Goal: Transaction & Acquisition: Purchase product/service

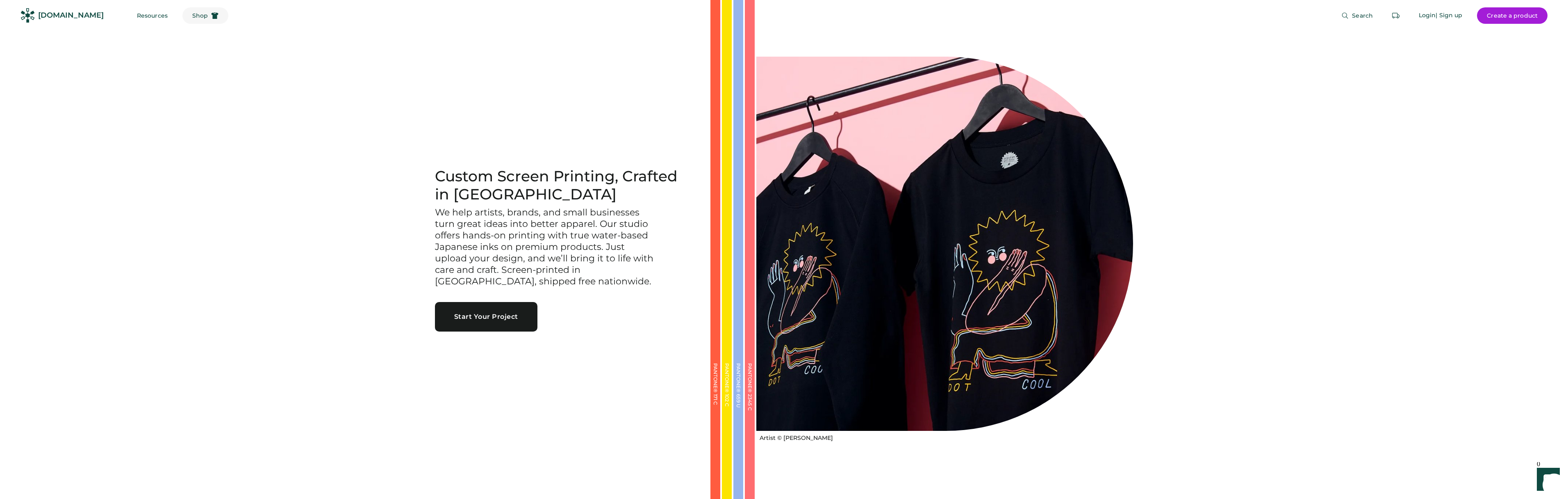
click at [192, 16] on span "Shop" at bounding box center [200, 15] width 16 height 5
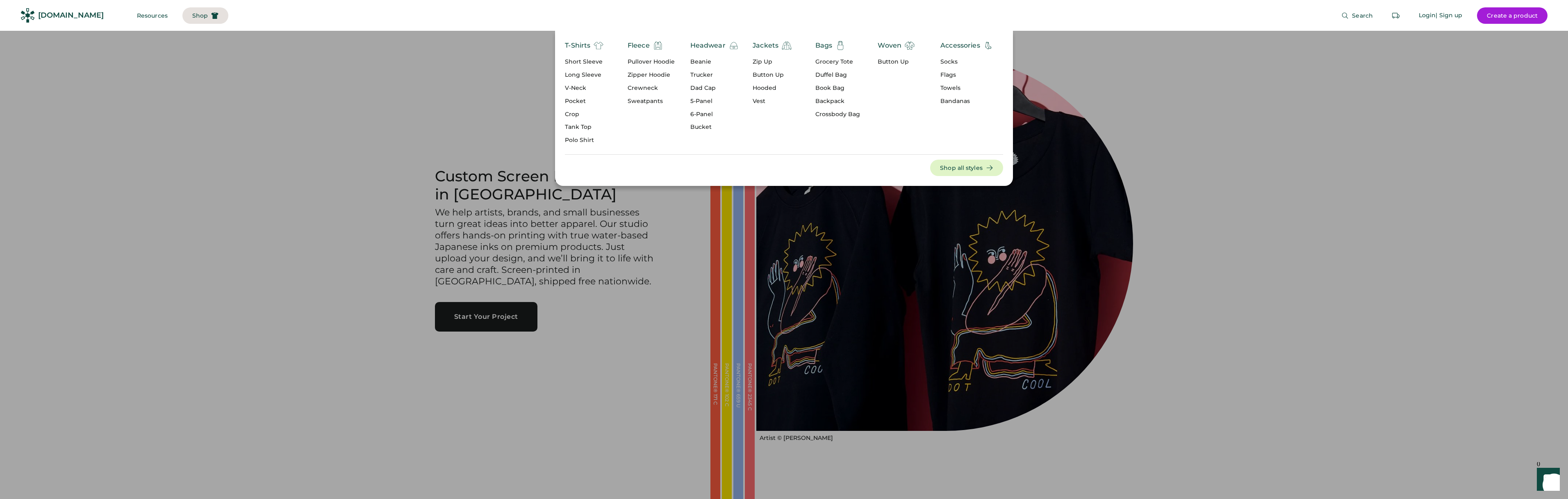
click at [586, 103] on div "Pocket" at bounding box center [584, 101] width 38 height 8
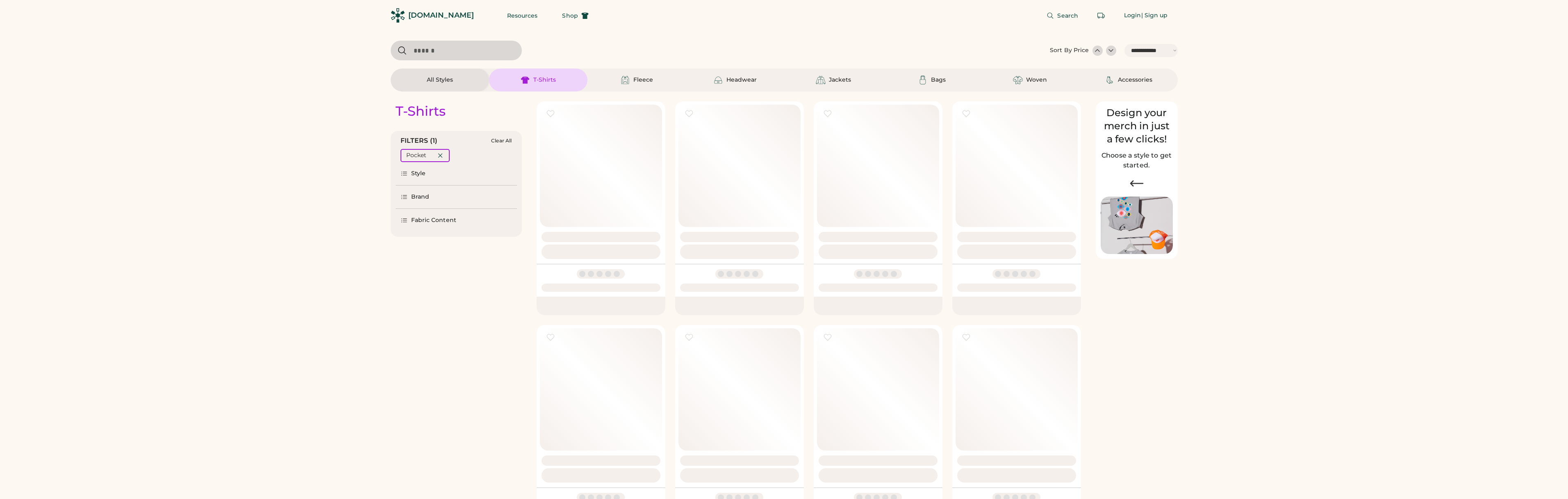
select select "*****"
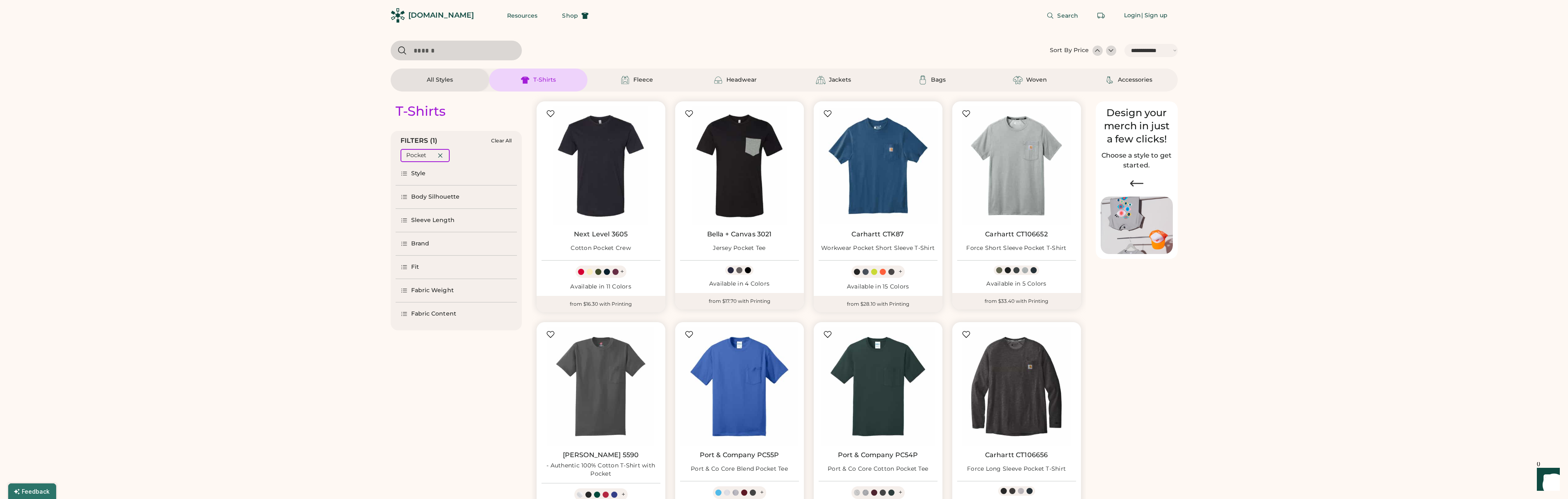
click at [428, 314] on div "Fabric Content" at bounding box center [433, 313] width 45 height 8
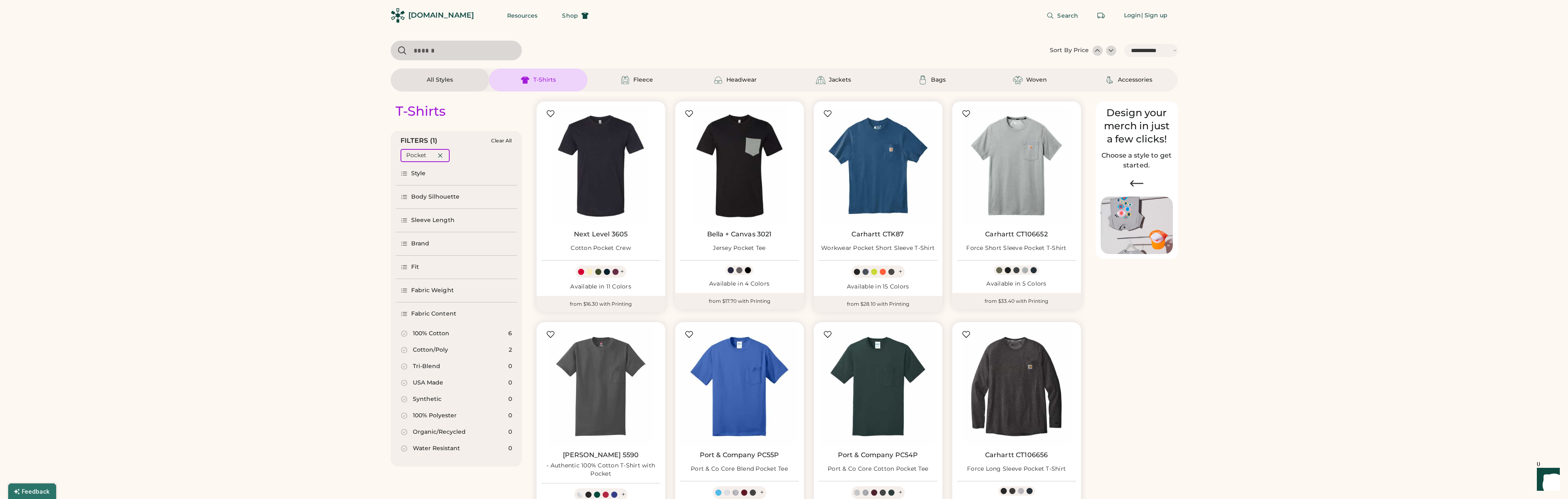
click at [432, 313] on div "Fabric Content" at bounding box center [433, 313] width 45 height 8
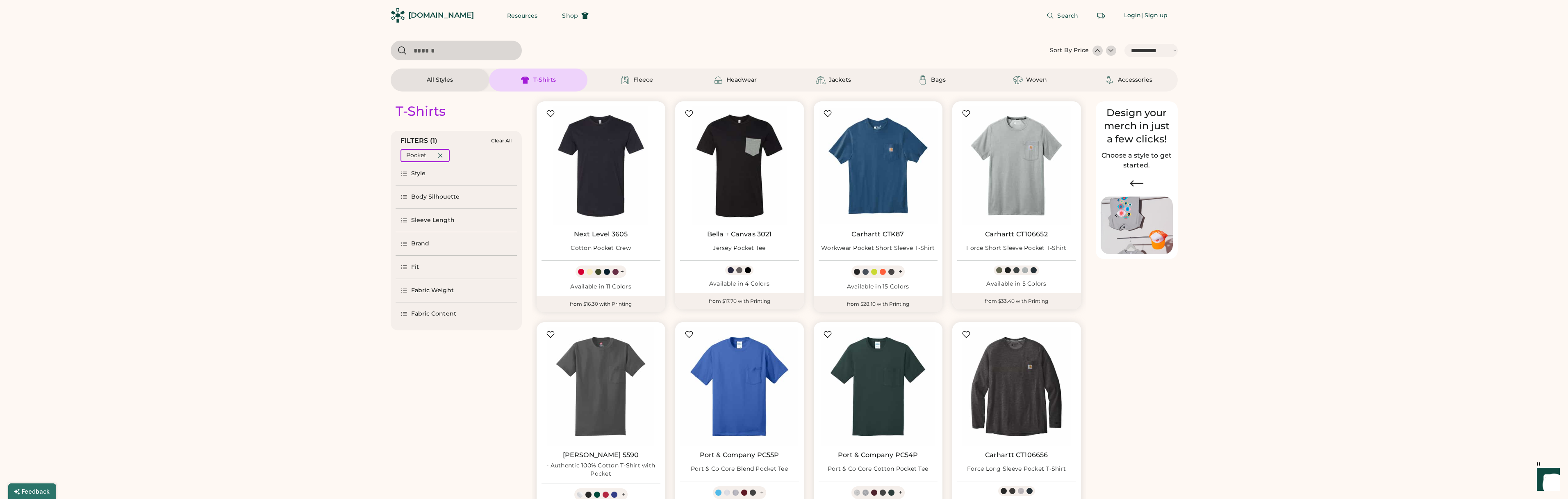
click at [429, 178] on div "Style" at bounding box center [456, 174] width 121 height 23
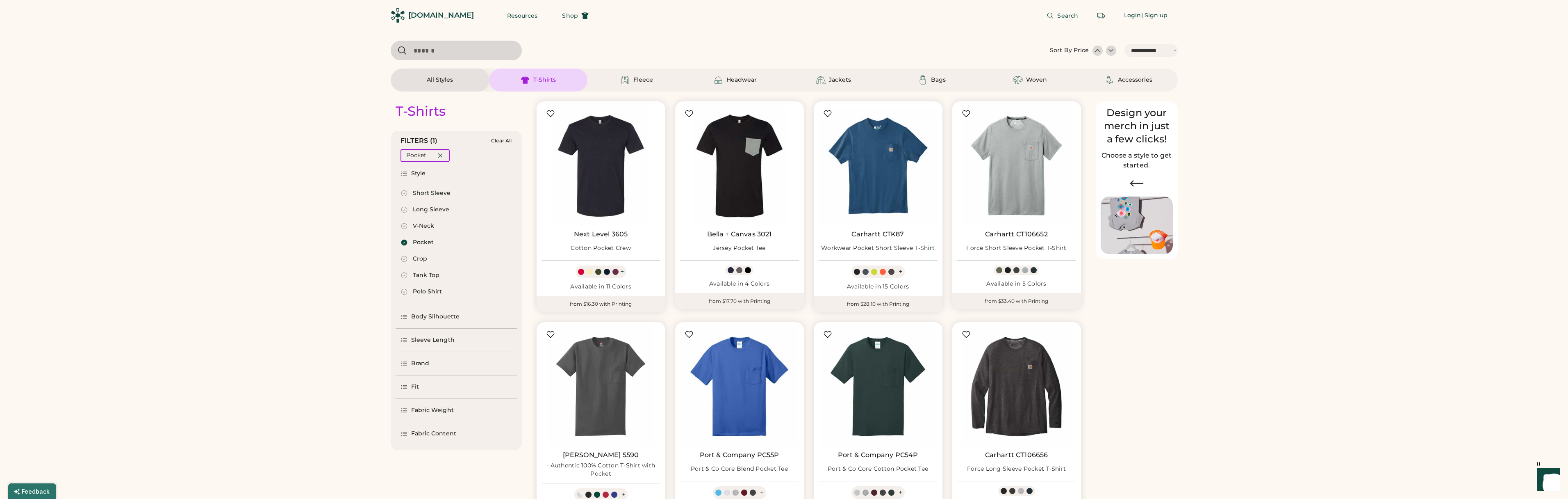
click at [429, 177] on div "Style" at bounding box center [456, 174] width 121 height 23
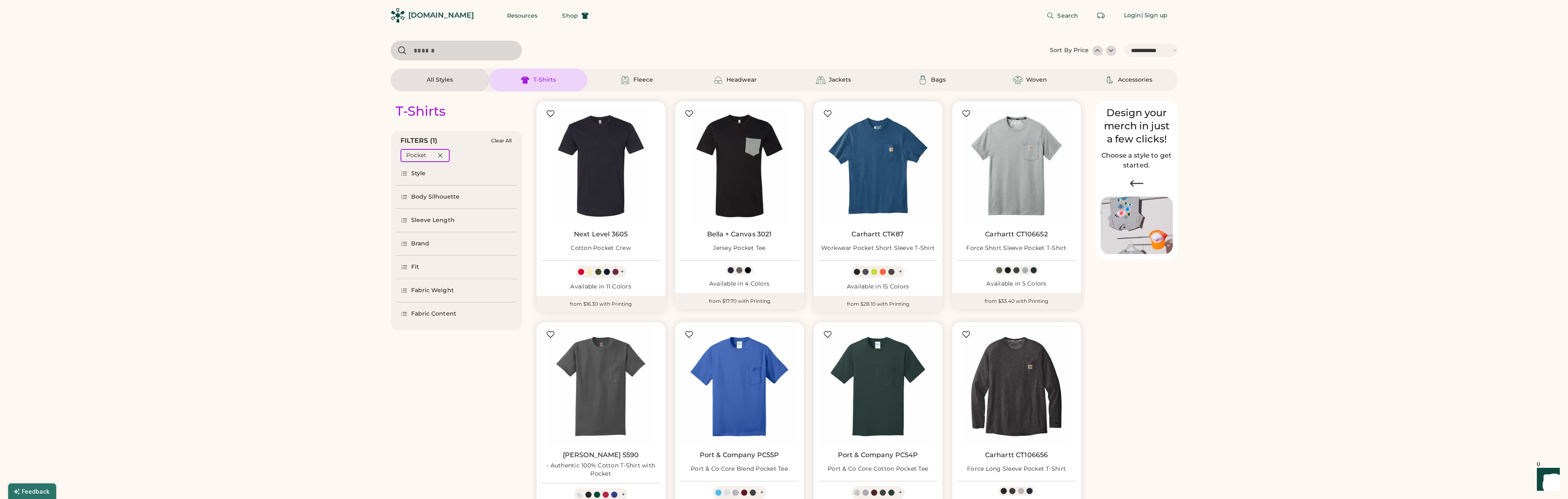
click at [1148, 79] on div "Accessories" at bounding box center [1135, 80] width 35 height 8
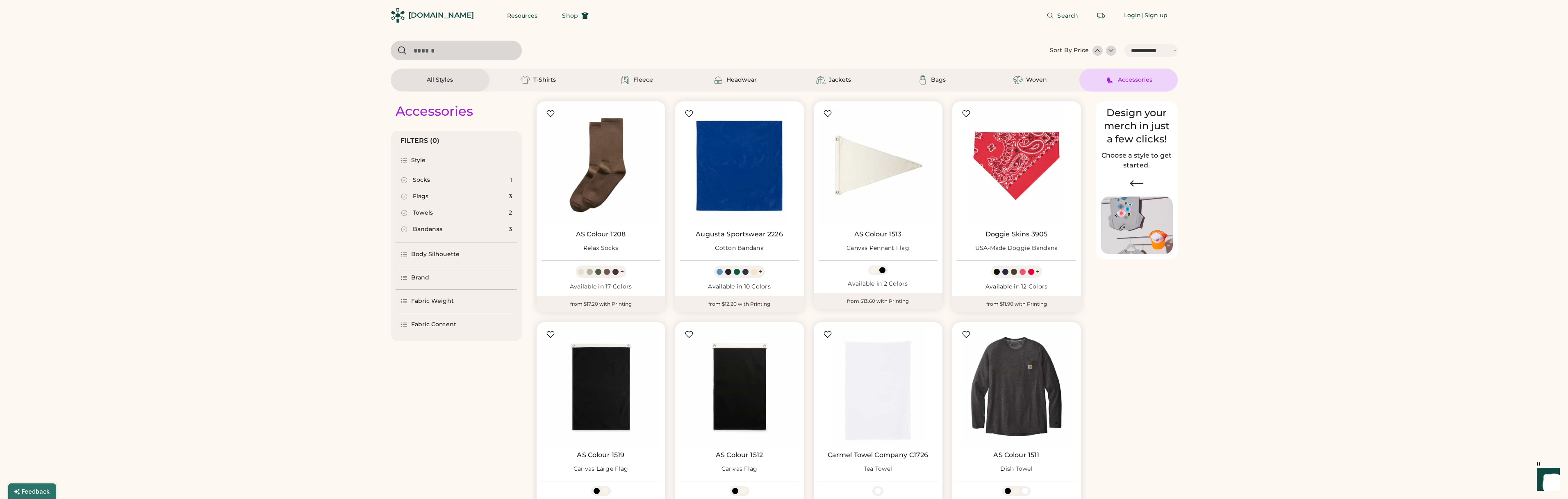
scroll to position [662, 0]
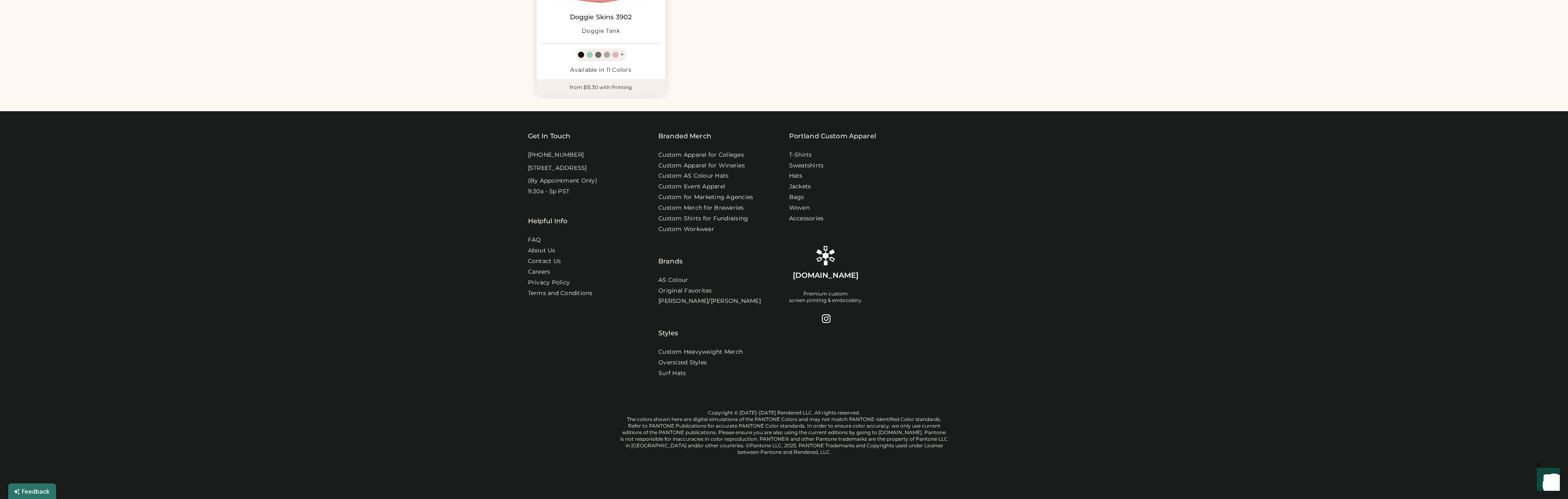
select select "*****"
click at [811, 214] on link "Accessories" at bounding box center [807, 218] width 36 height 8
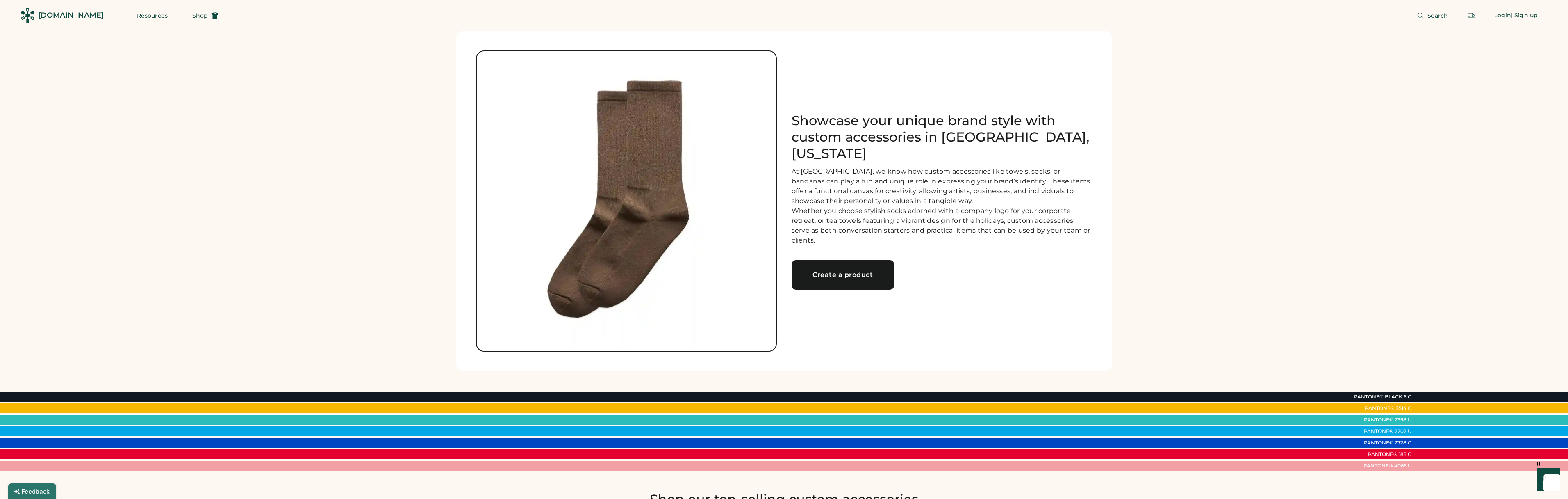
click at [127, 5] on div "Resources Shop" at bounding box center [178, 15] width 101 height 31
click at [130, 13] on button "Resources" at bounding box center [152, 15] width 51 height 16
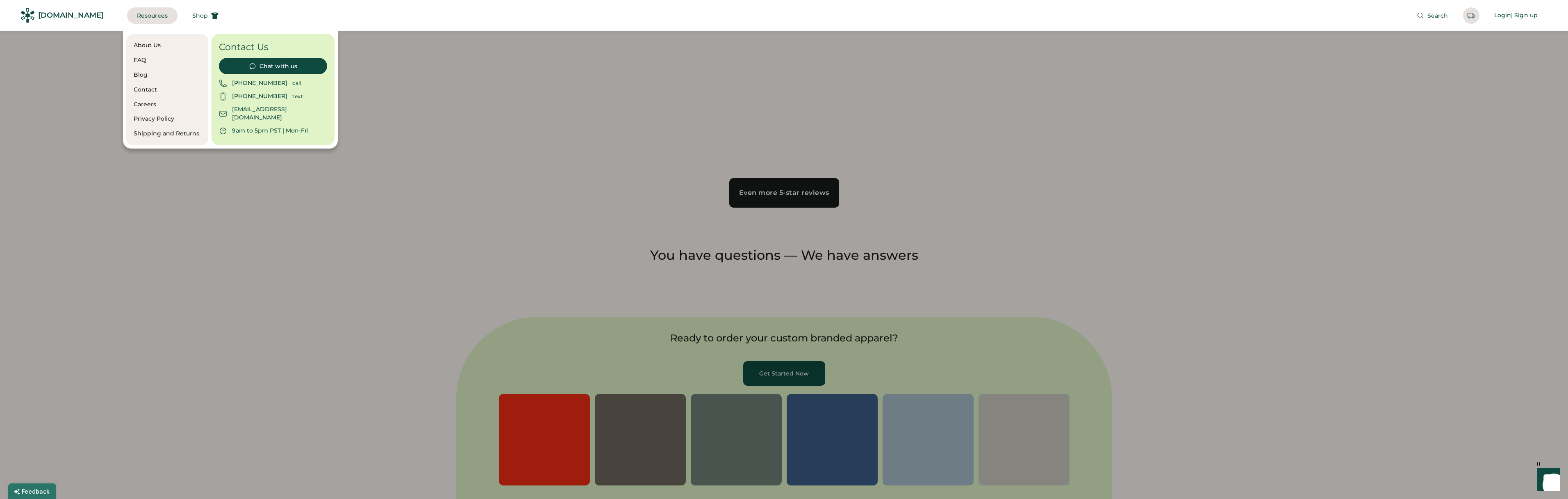
scroll to position [2482, 0]
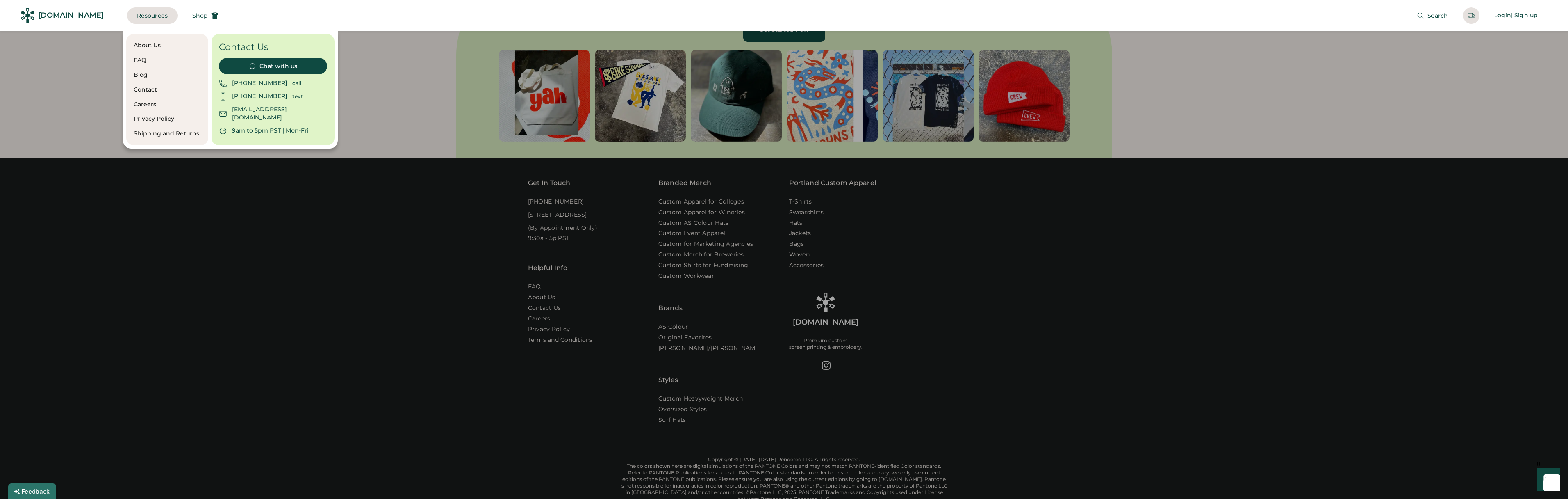
click at [439, 204] on div at bounding box center [784, 249] width 1568 height 499
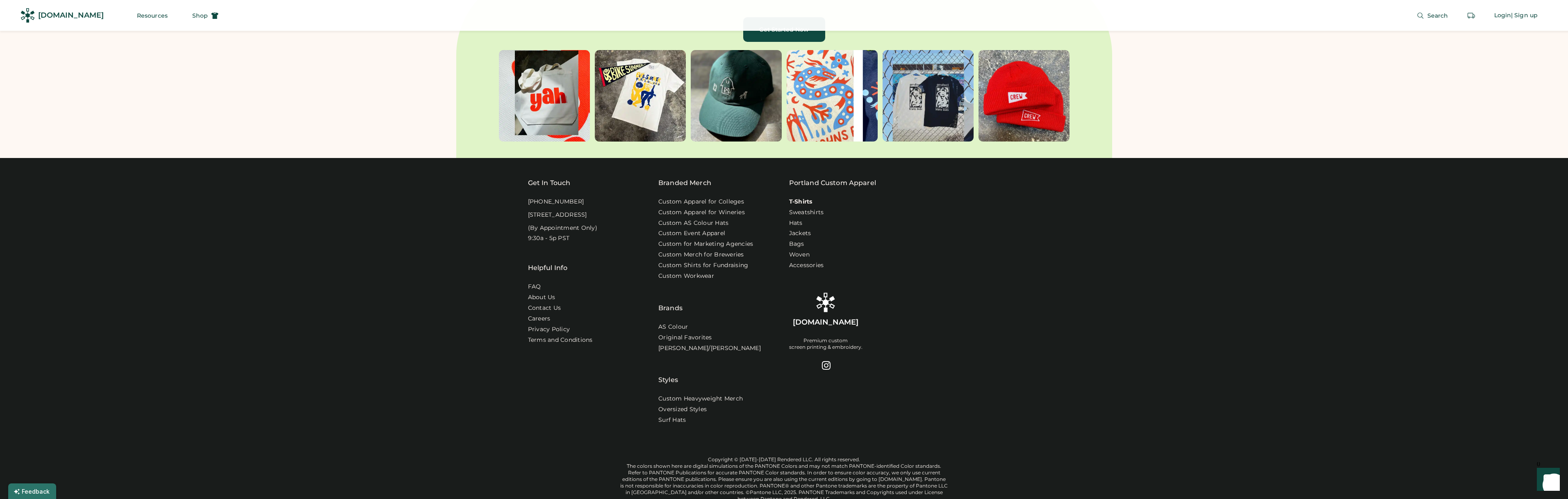
click at [796, 202] on link "T-Shirts" at bounding box center [800, 202] width 23 height 8
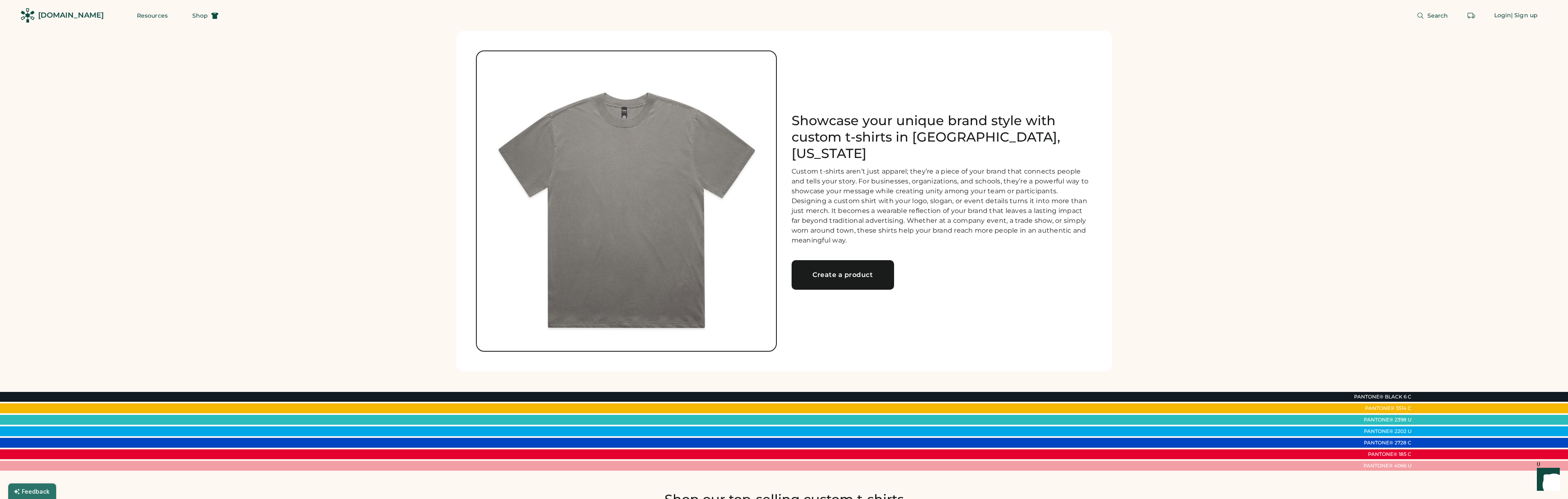
click at [836, 260] on link "Create a product" at bounding box center [842, 275] width 102 height 29
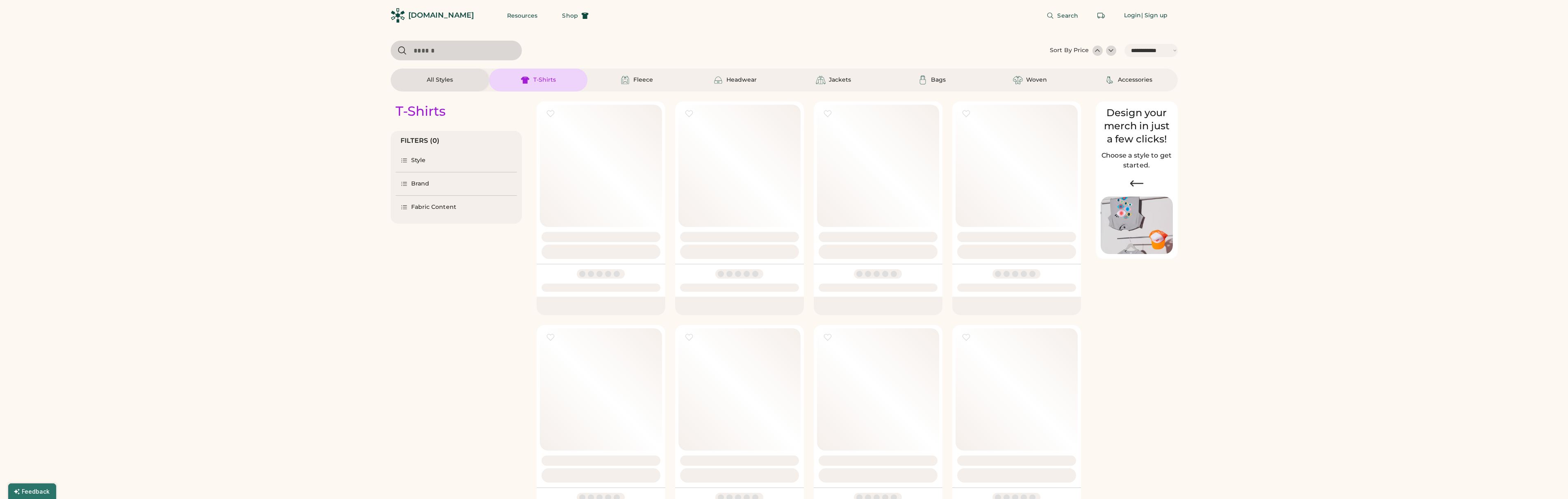
select select "*****"
select select "*"
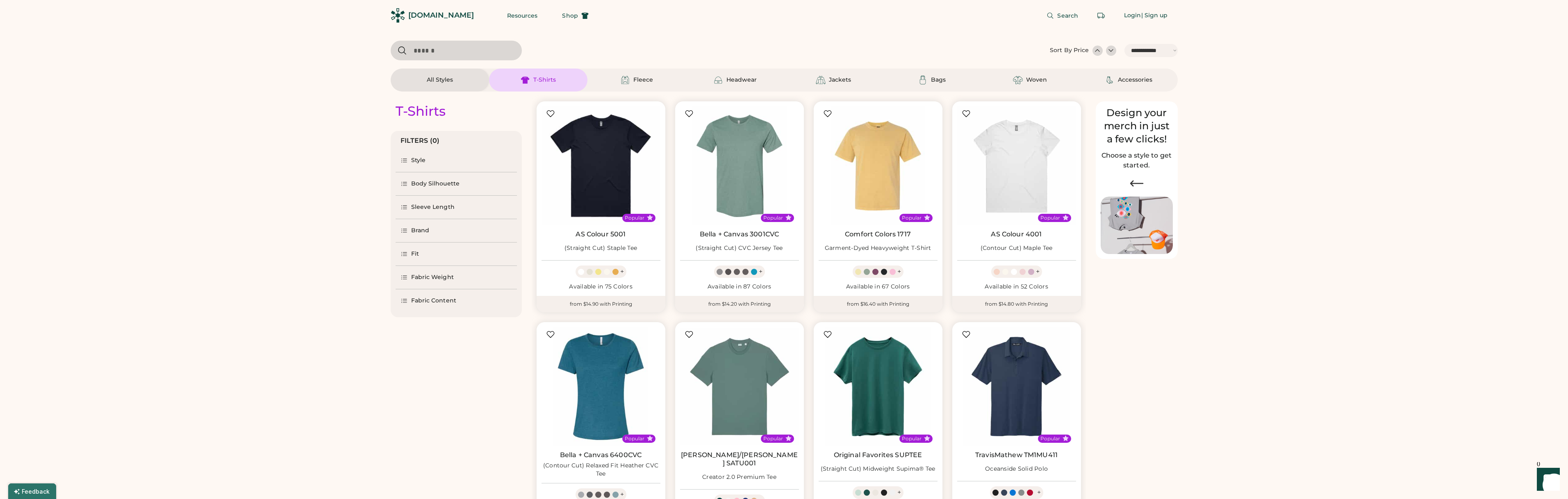
click at [427, 220] on div "Brand" at bounding box center [456, 231] width 121 height 23
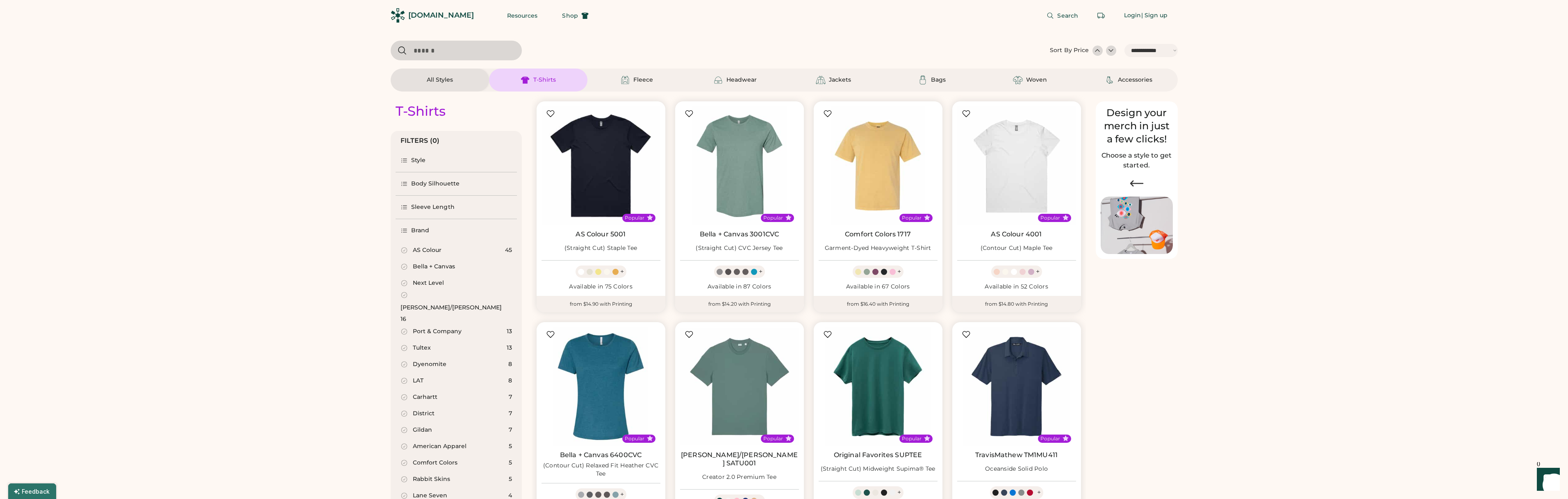
click at [421, 230] on div "Brand" at bounding box center [420, 230] width 18 height 8
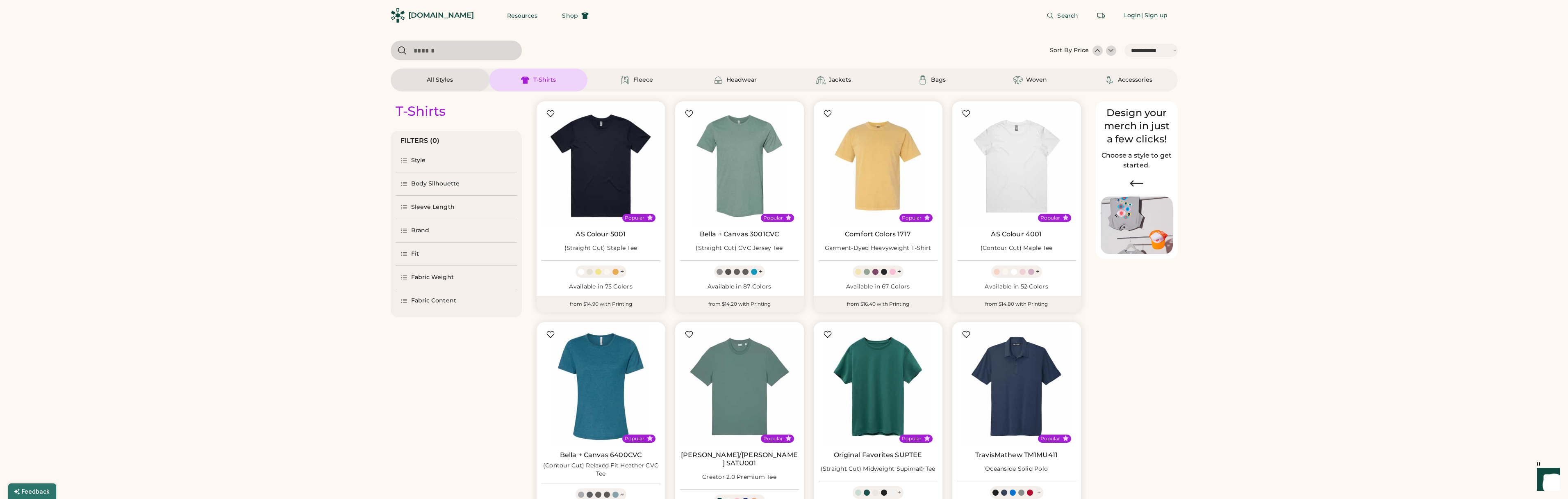
click at [418, 257] on div "Fit" at bounding box center [415, 253] width 8 height 8
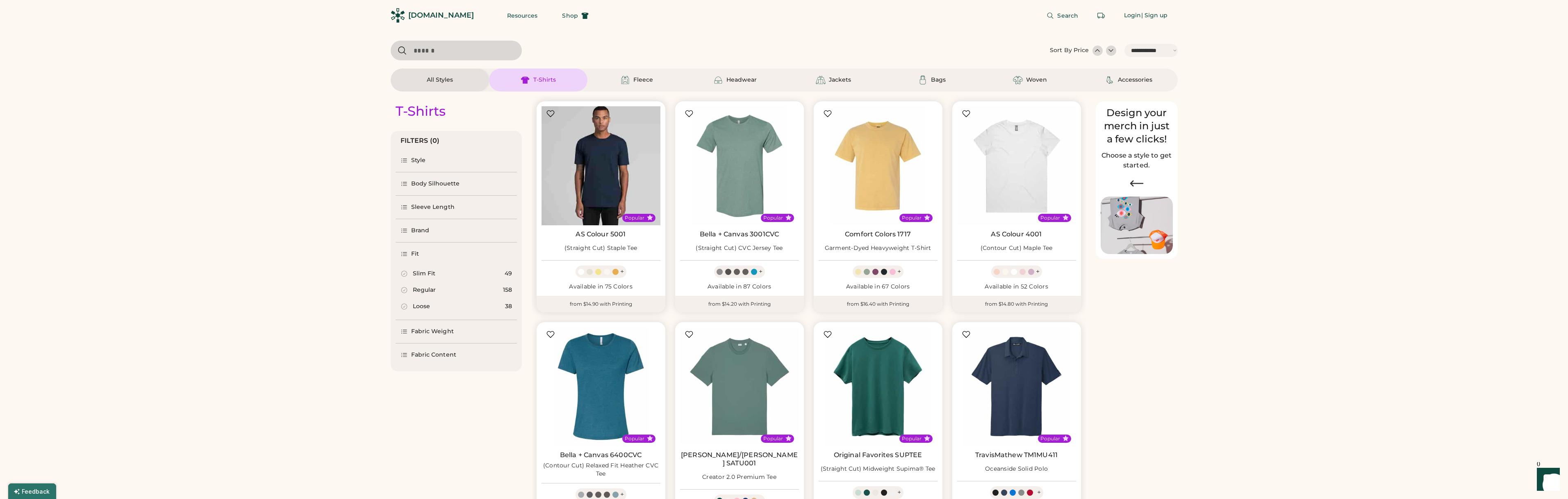
click at [622, 140] on img at bounding box center [601, 165] width 119 height 119
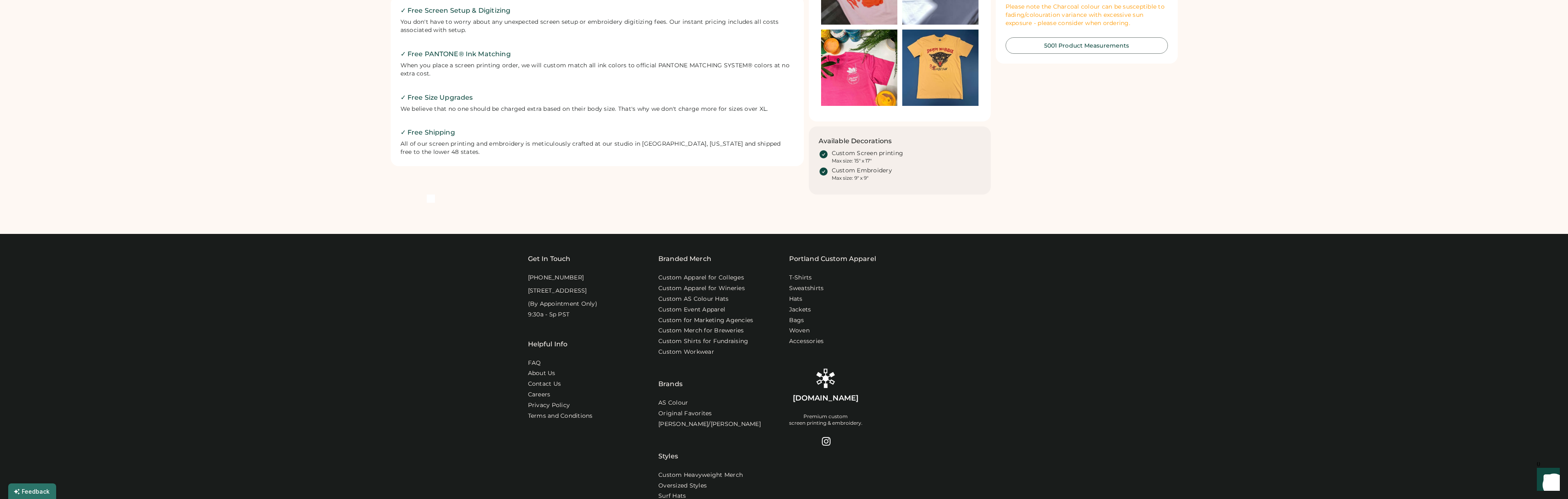
scroll to position [585, 0]
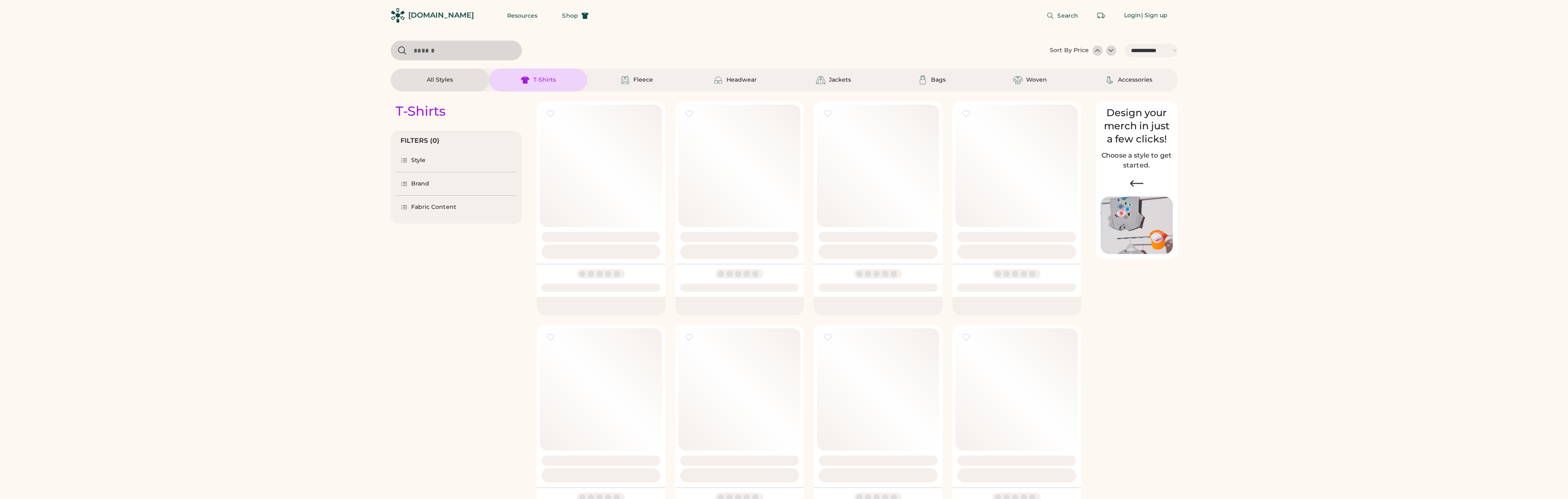
select select "*****"
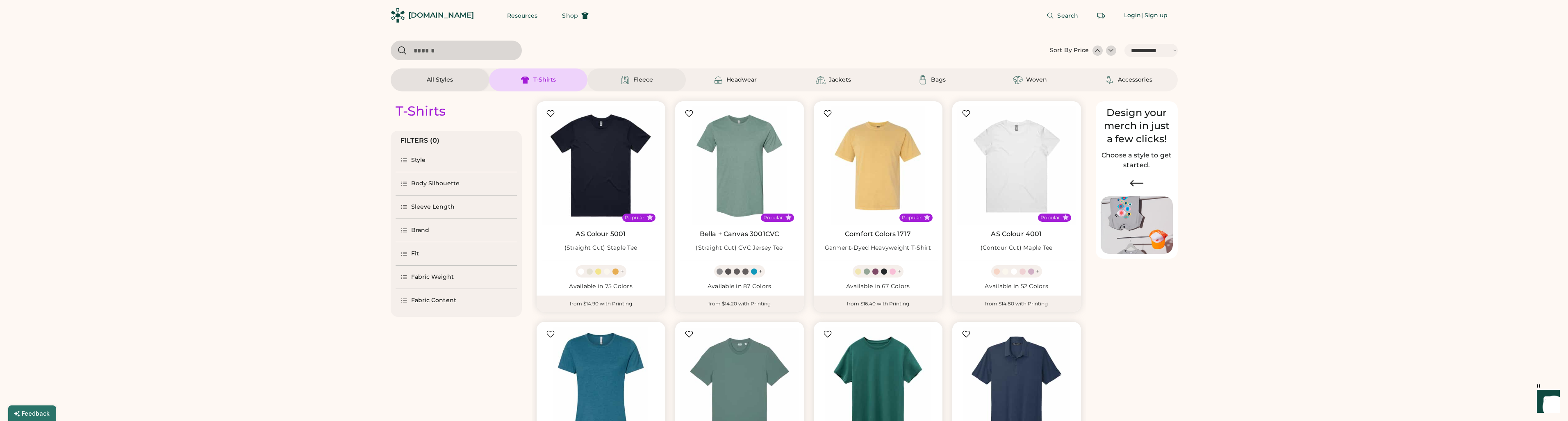
click at [634, 77] on div "Fleece" at bounding box center [643, 80] width 19 height 8
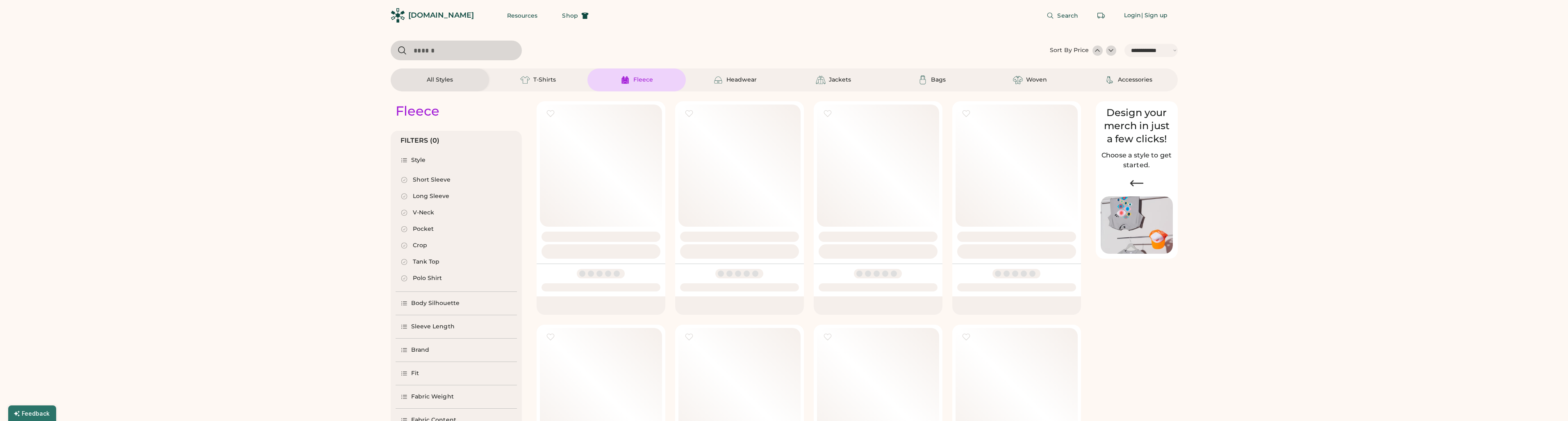
click at [730, 76] on div "Headwear" at bounding box center [741, 80] width 30 height 8
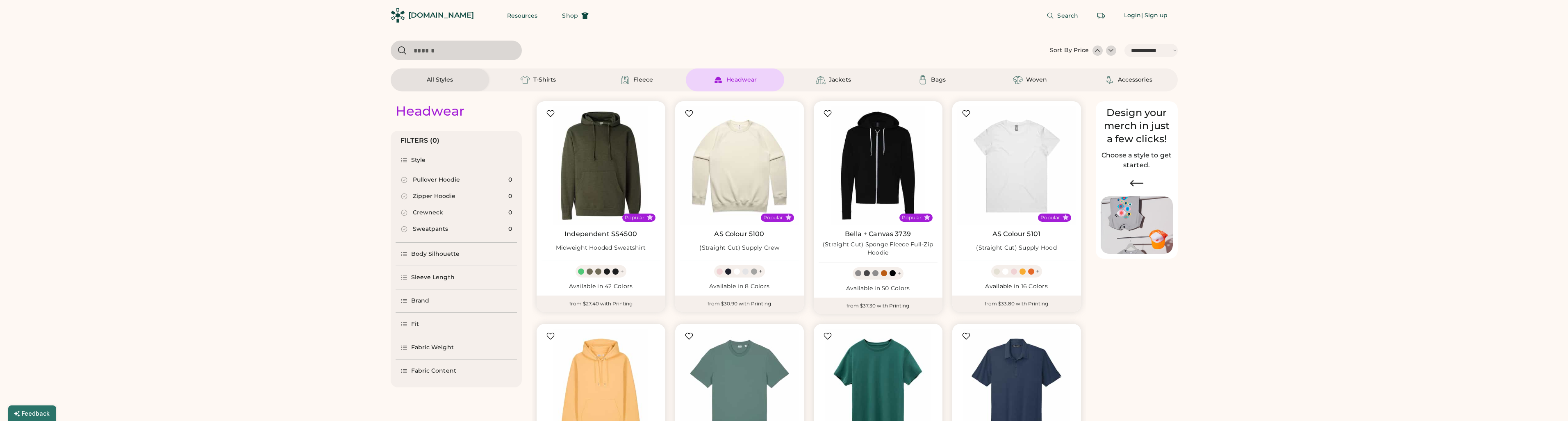
select select "*"
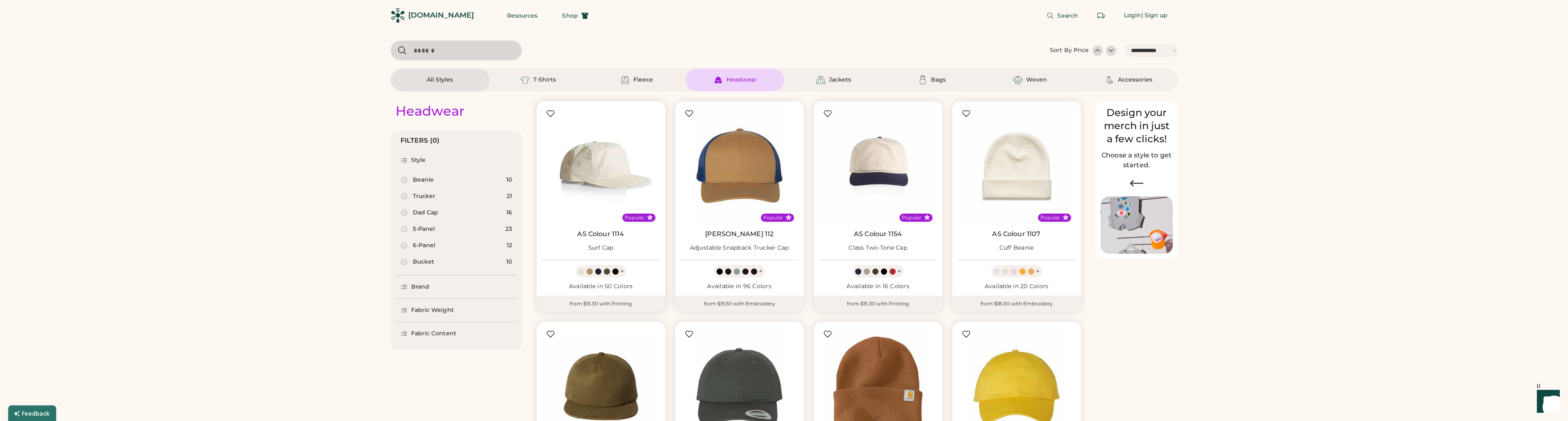
click at [615, 156] on img at bounding box center [601, 165] width 119 height 119
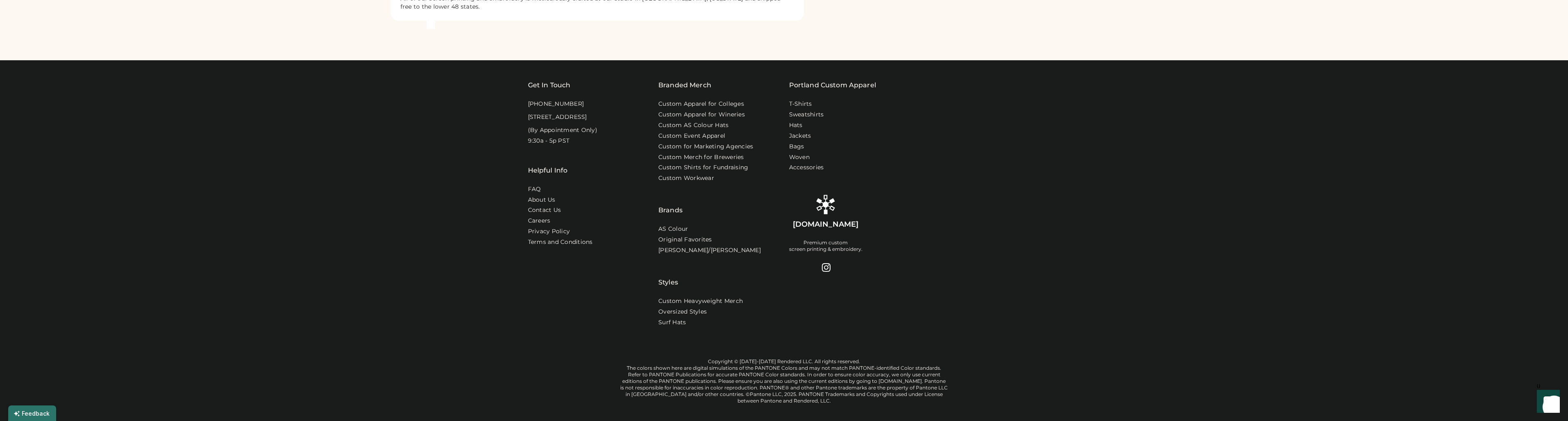
scroll to position [633, 0]
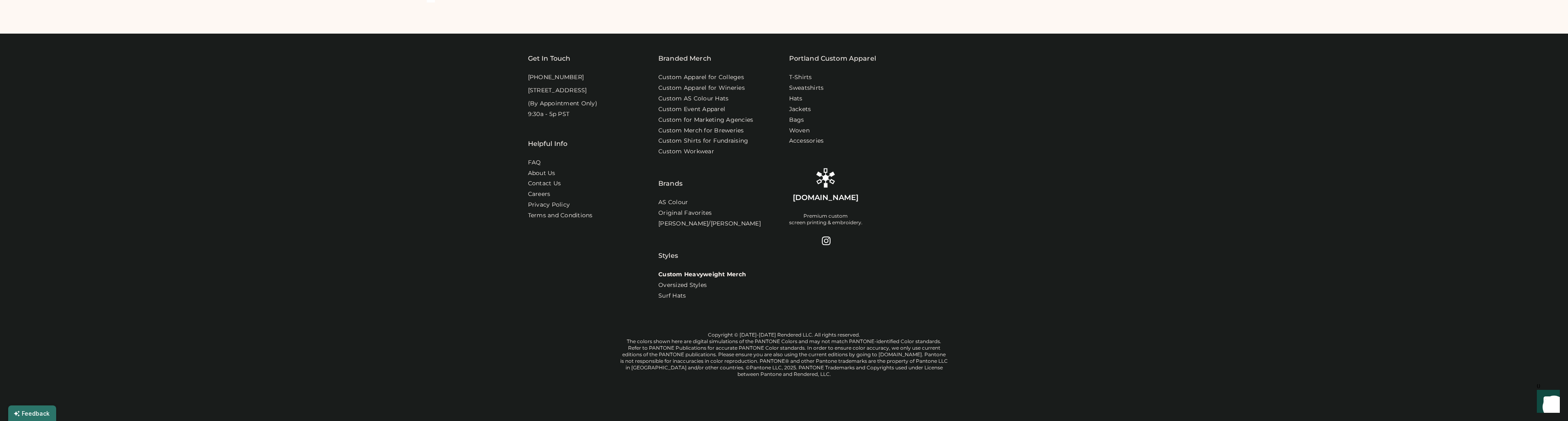
click at [734, 270] on link "Custom Heavyweight Merch" at bounding box center [702, 274] width 88 height 8
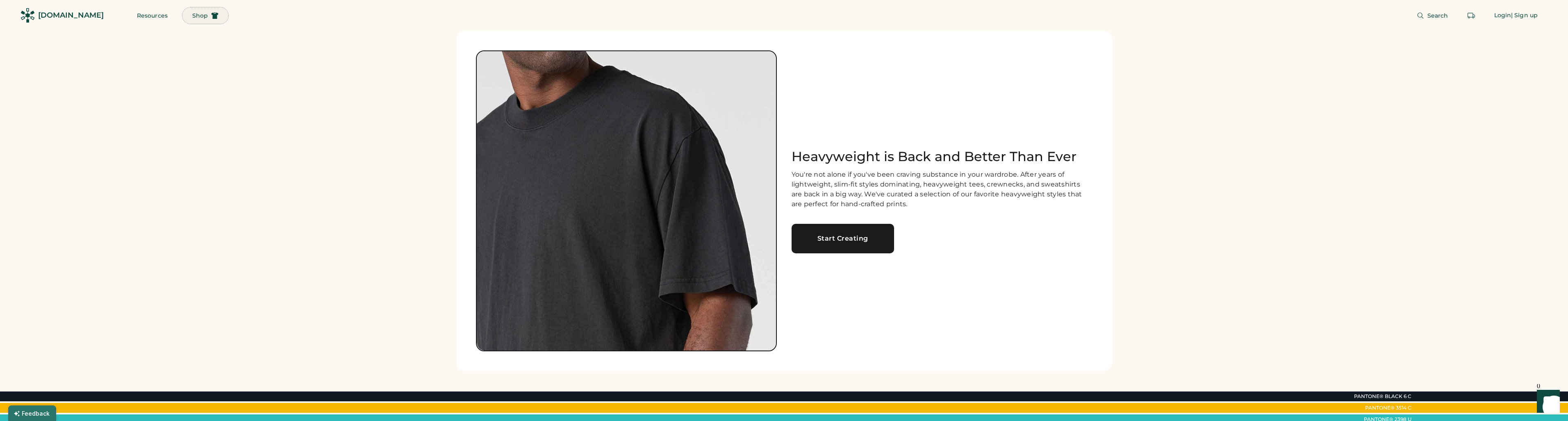
click at [192, 17] on span "Shop" at bounding box center [200, 15] width 16 height 5
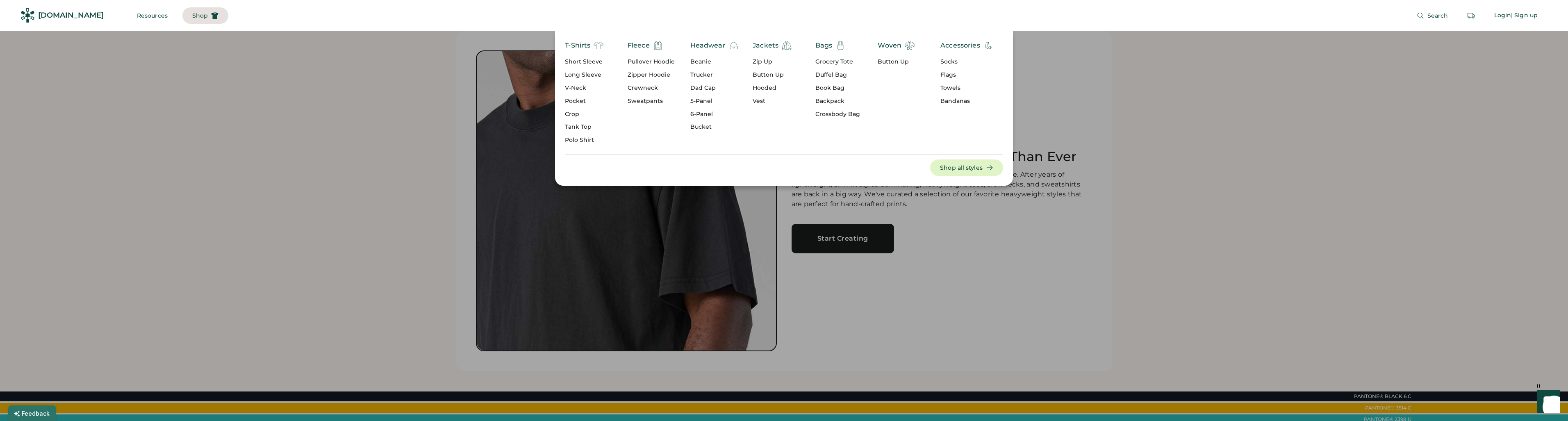
click at [190, 73] on div "T-Shirts Short Sleeve Long Sleeve V-Neck Pocket Crop Tank Top Polo Shirt Fleece…" at bounding box center [784, 108] width 1568 height 155
click at [200, 102] on div "T-Shirts Short Sleeve Long Sleeve V-Neck Pocket Crop Tank Top Polo Shirt Fleece…" at bounding box center [784, 108] width 1568 height 155
click at [1095, 68] on div "T-Shirts Short Sleeve Long Sleeve V-Neck Pocket Crop Tank Top Polo Shirt Fleece…" at bounding box center [784, 108] width 1568 height 155
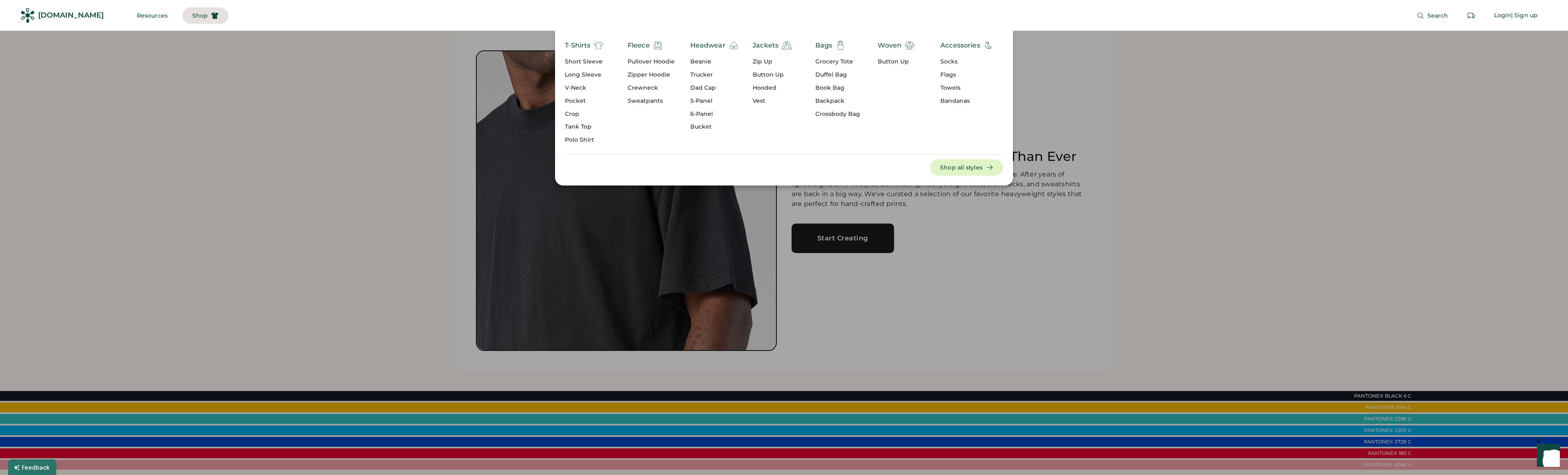
click at [836, 114] on div "Crossbody Bag" at bounding box center [838, 114] width 44 height 8
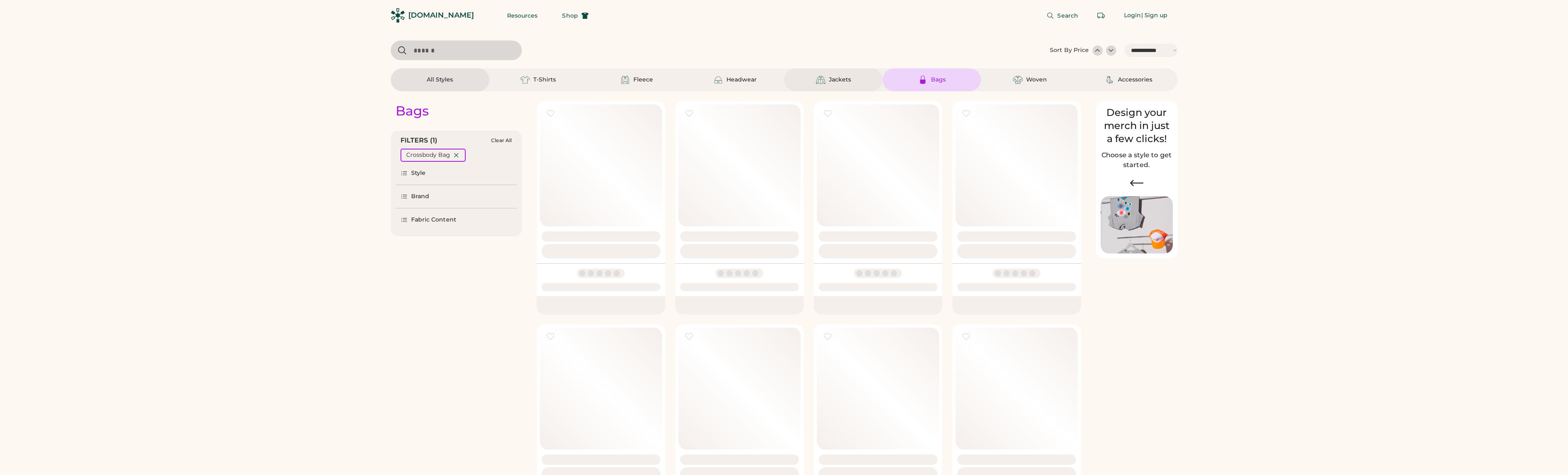
select select "*****"
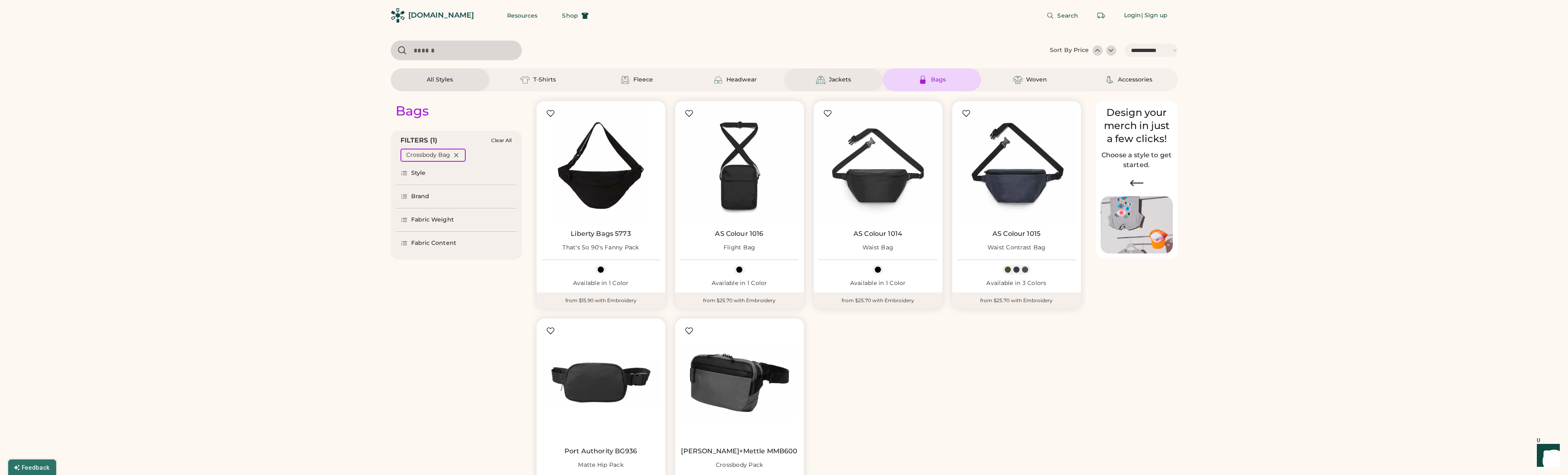
scroll to position [460, 0]
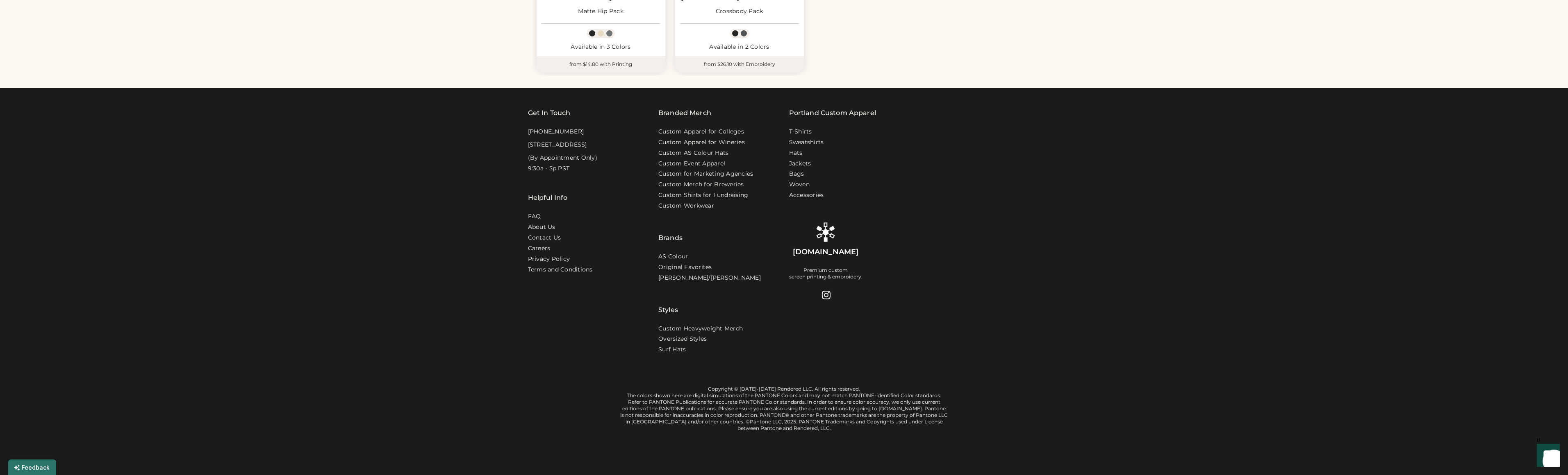
select select "*****"
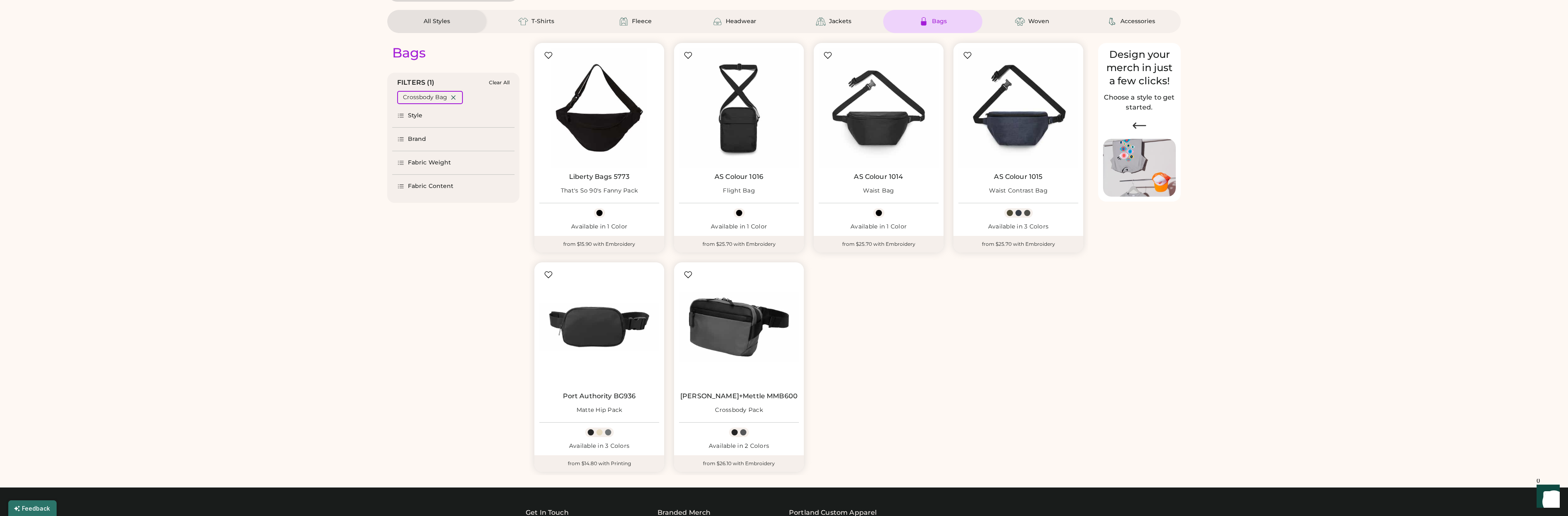
scroll to position [0, 0]
